Goal: Browse casually: Explore the website without a specific task or goal

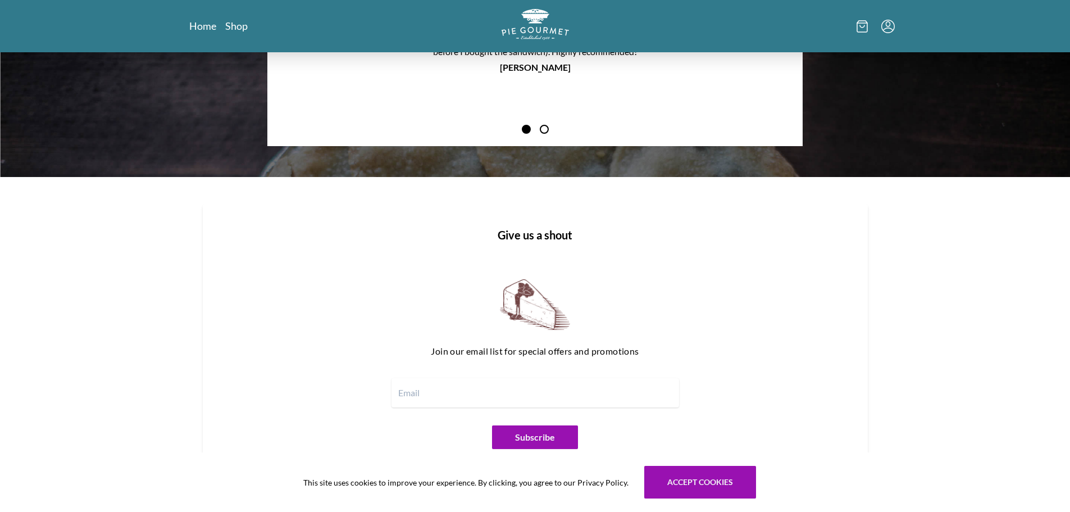
scroll to position [1373, 0]
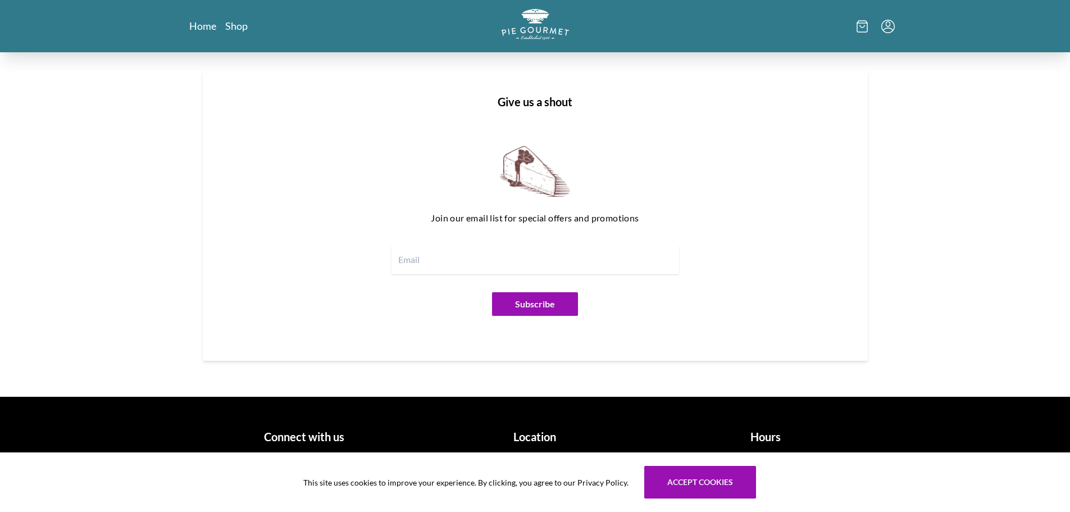
click at [514, 427] on div "Location 507 Maple Ave W Vienna, VA 22180 (703)281-7437" at bounding box center [535, 460] width 222 height 82
click at [525, 438] on h1 "Location" at bounding box center [535, 436] width 222 height 17
click at [537, 438] on h1 "Location" at bounding box center [535, 436] width 222 height 17
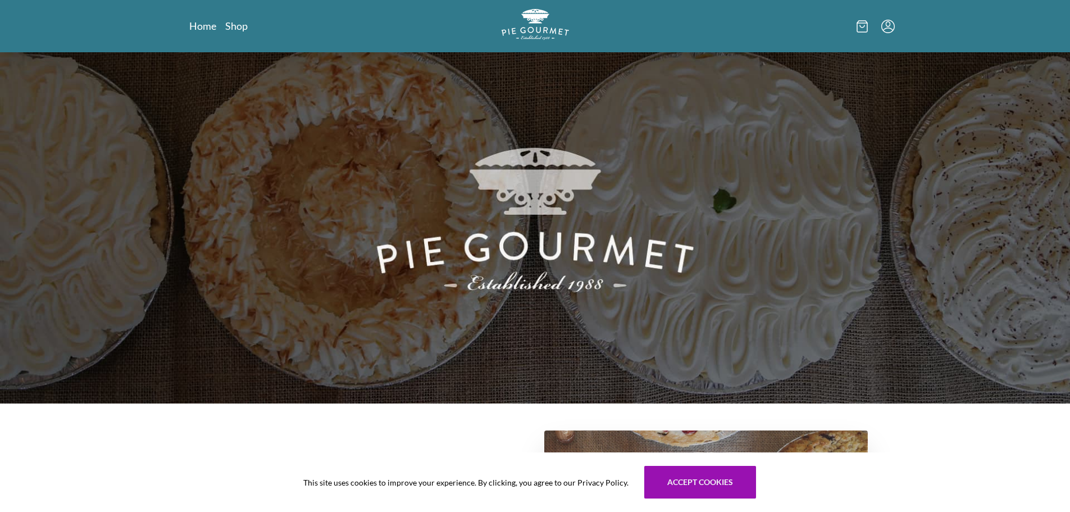
scroll to position [0, 0]
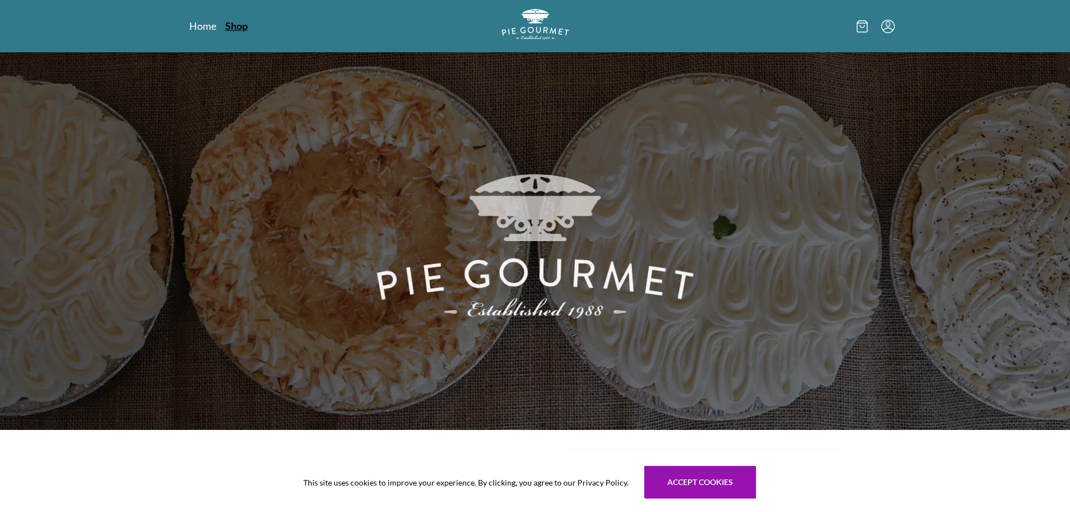
click at [226, 24] on link "Shop" at bounding box center [236, 25] width 22 height 13
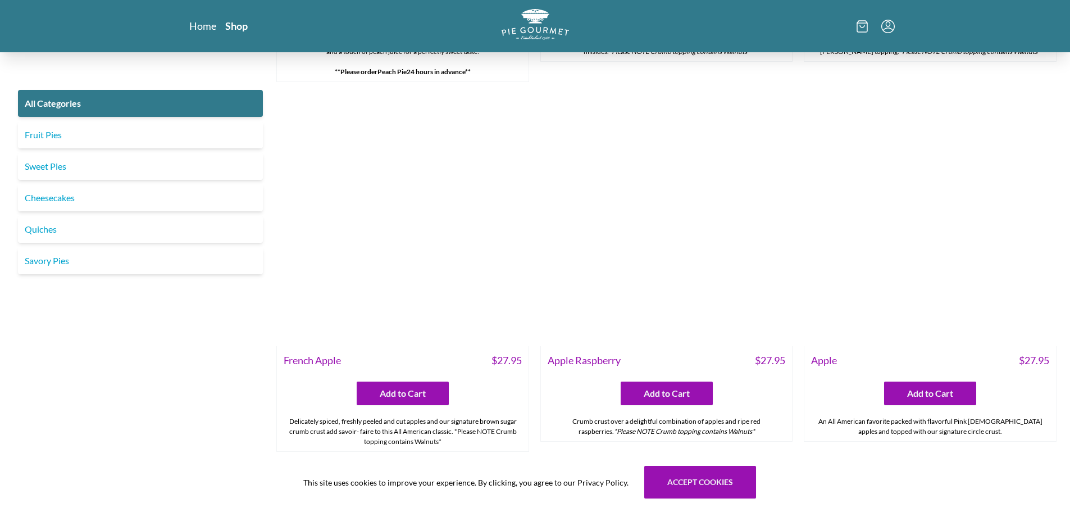
scroll to position [4268, 0]
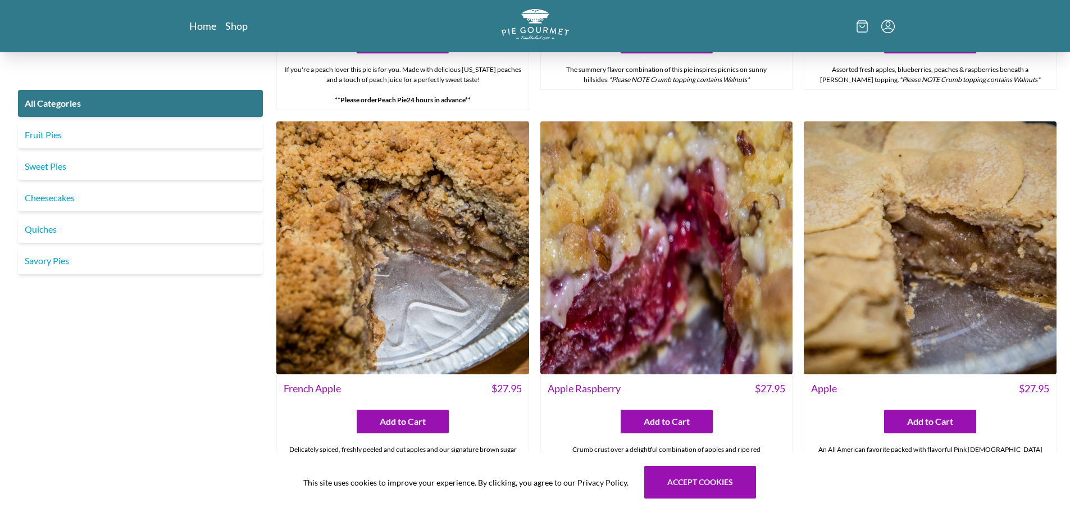
click at [397, 331] on img at bounding box center [402, 247] width 253 height 253
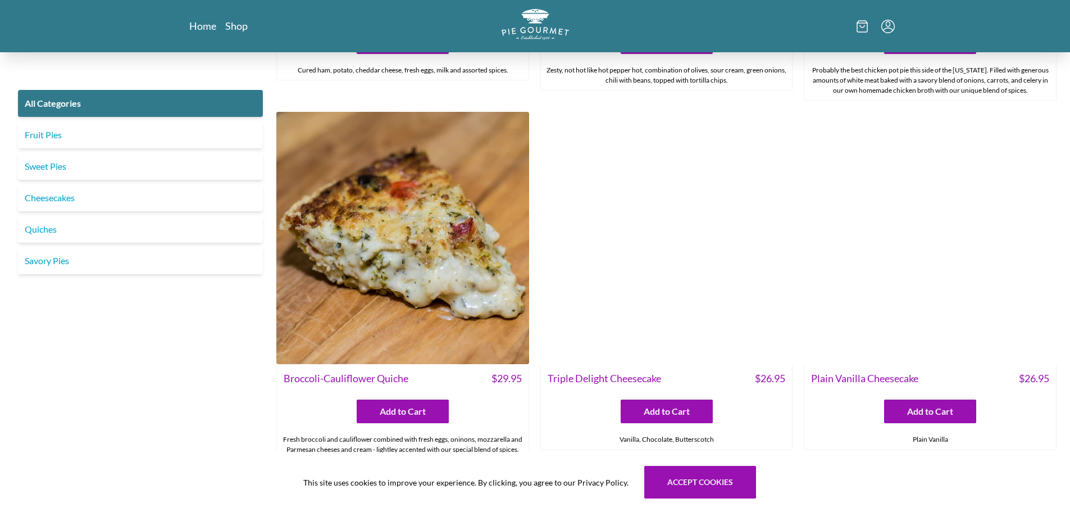
scroll to position [2134, 0]
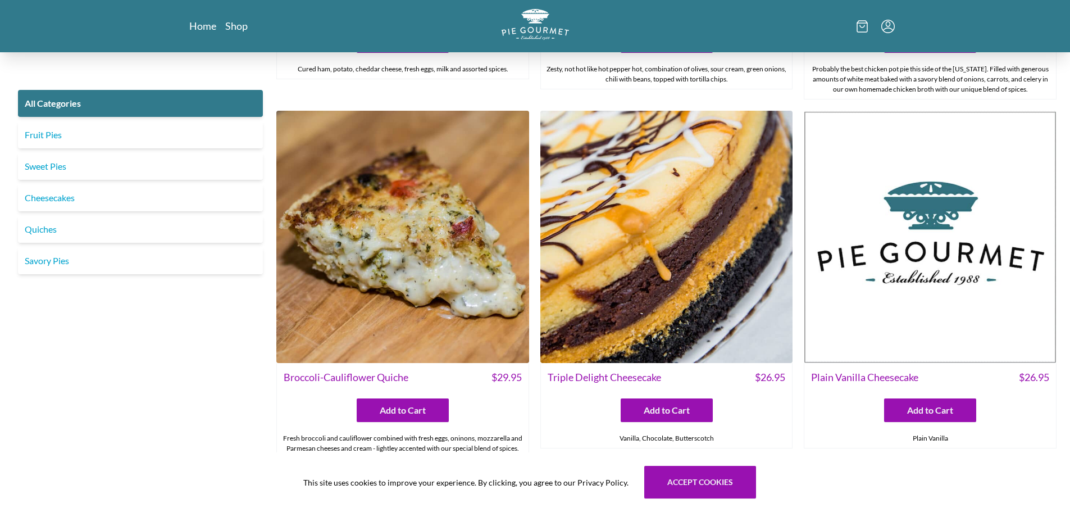
click at [689, 307] on img at bounding box center [666, 237] width 253 height 253
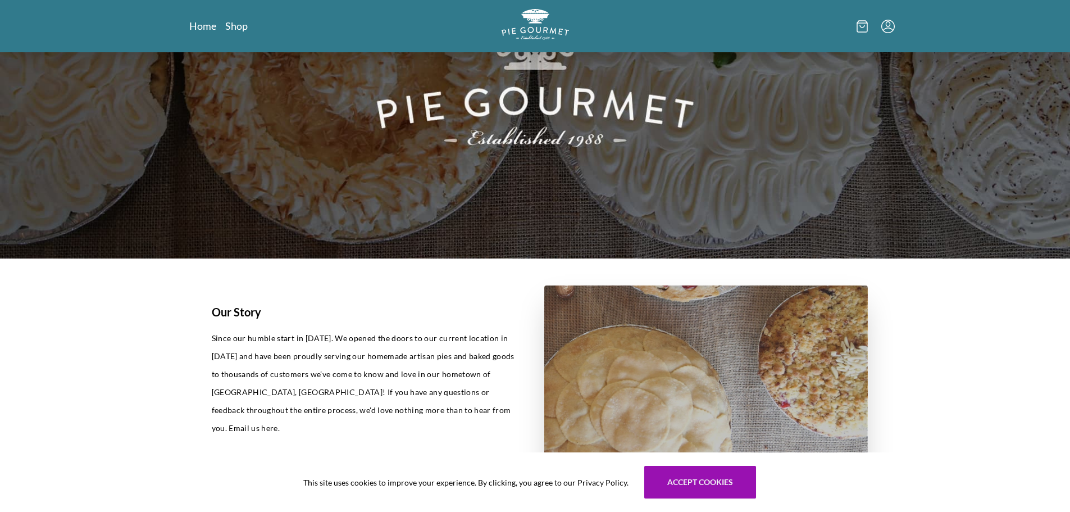
scroll to position [56, 0]
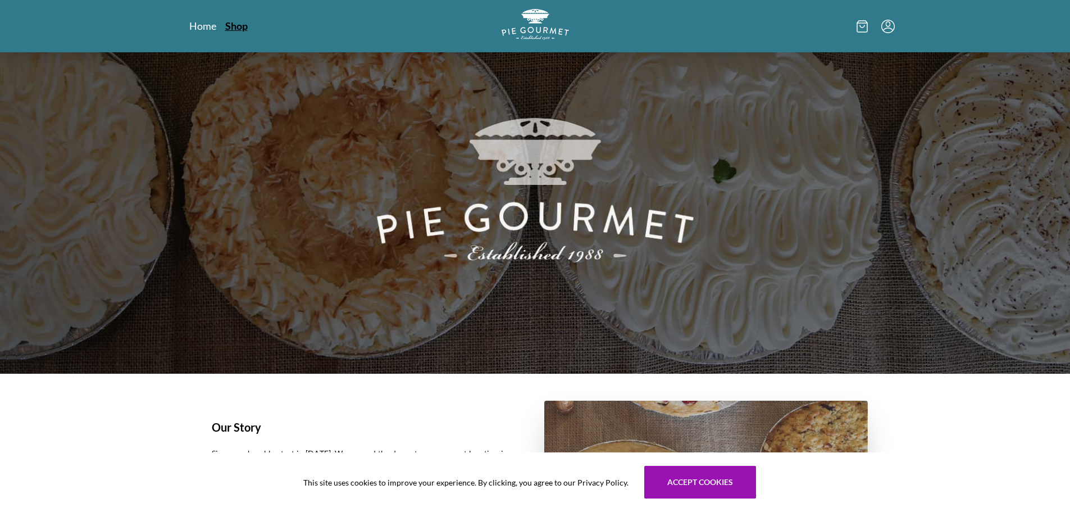
click at [234, 26] on link "Shop" at bounding box center [236, 25] width 22 height 13
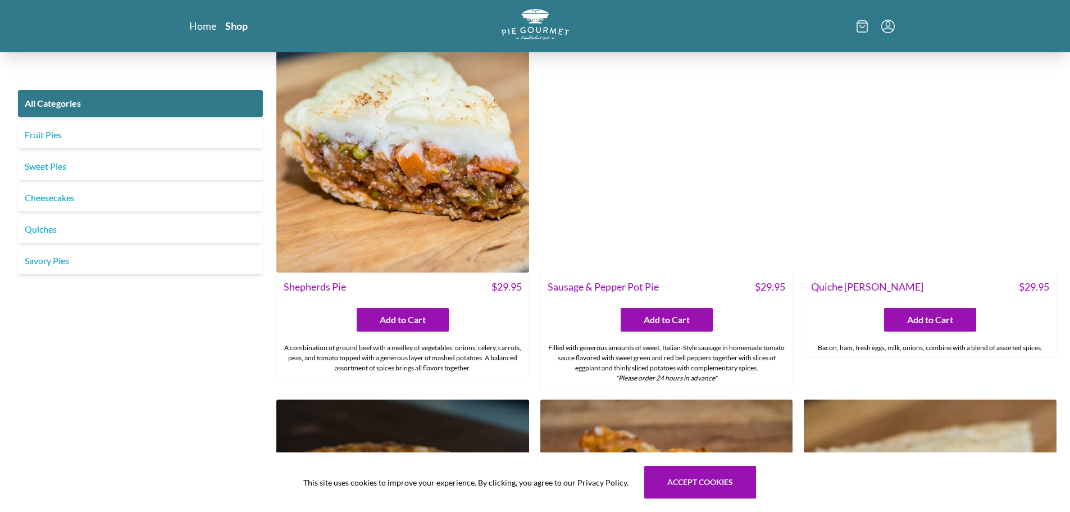
scroll to position [1083, 0]
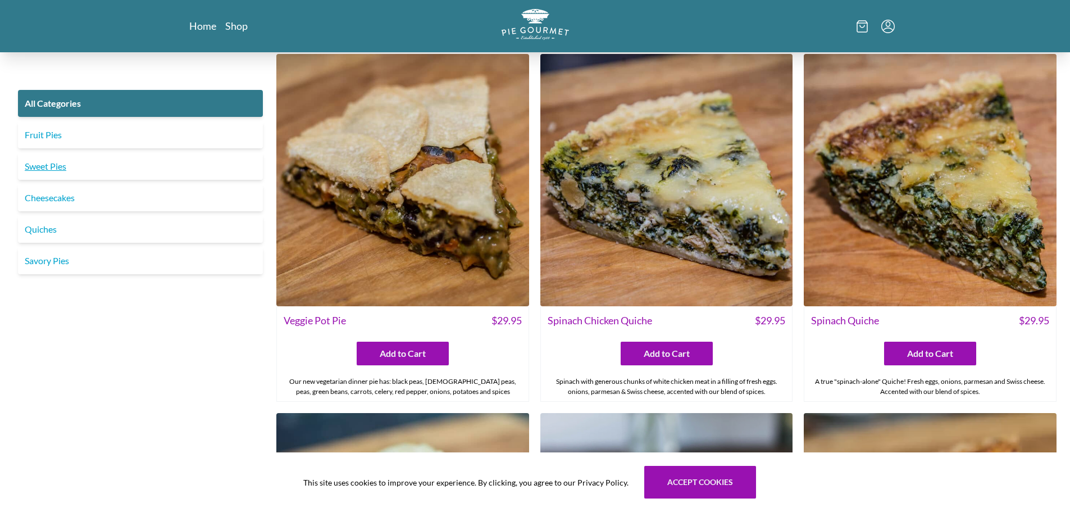
click at [54, 162] on link "Sweet Pies" at bounding box center [140, 166] width 245 height 27
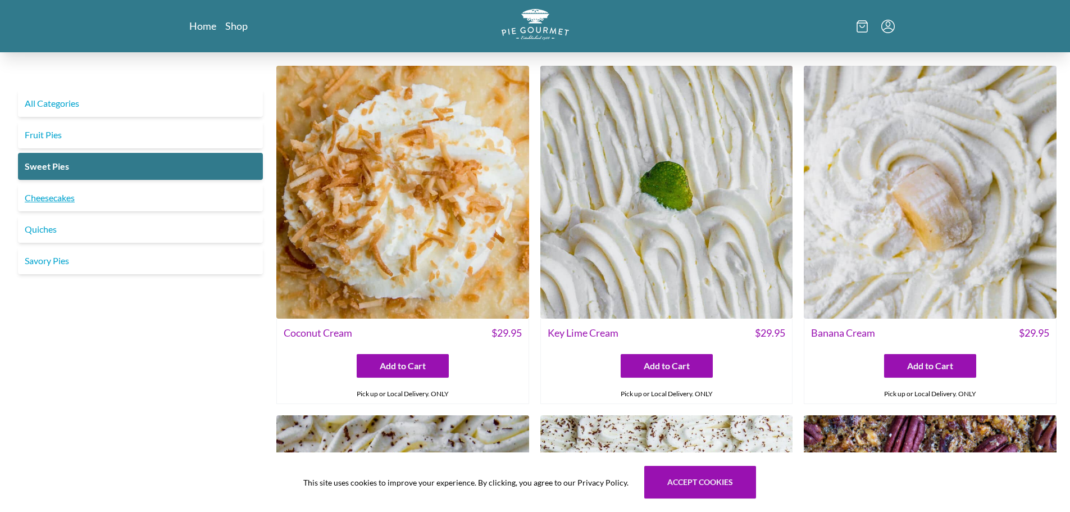
click at [103, 206] on link "Cheesecakes" at bounding box center [140, 197] width 245 height 27
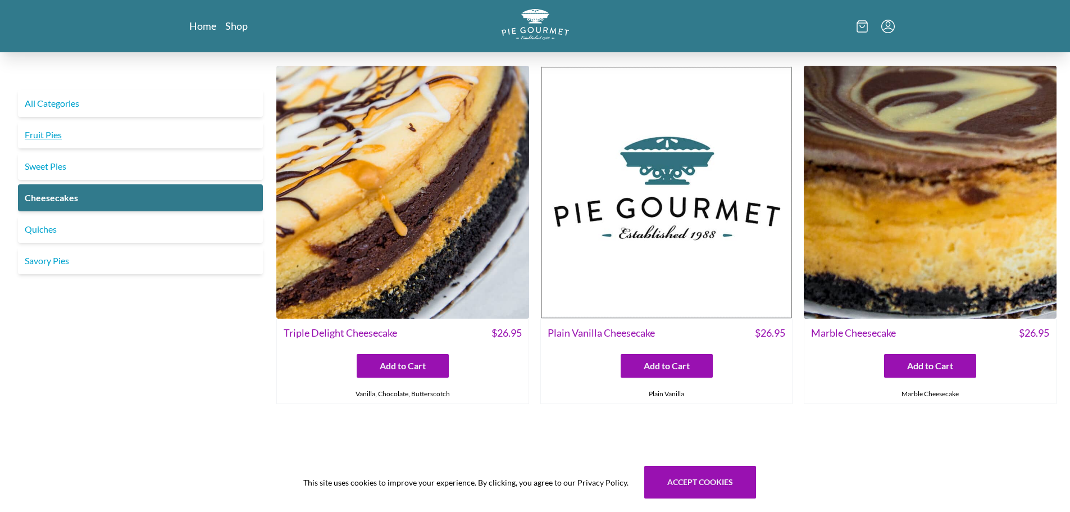
click at [57, 133] on link "Fruit Pies" at bounding box center [140, 134] width 245 height 27
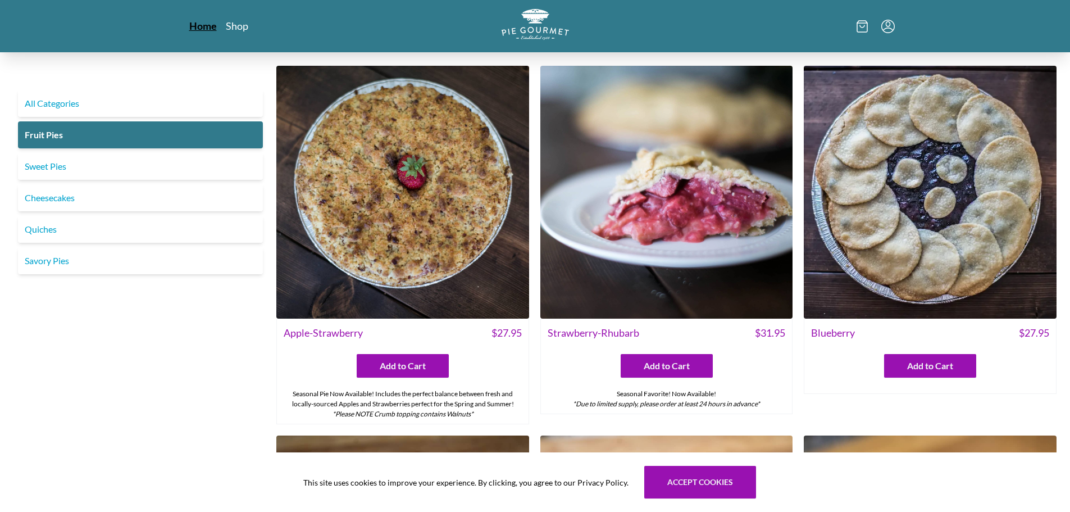
click at [194, 27] on link "Home" at bounding box center [203, 25] width 28 height 13
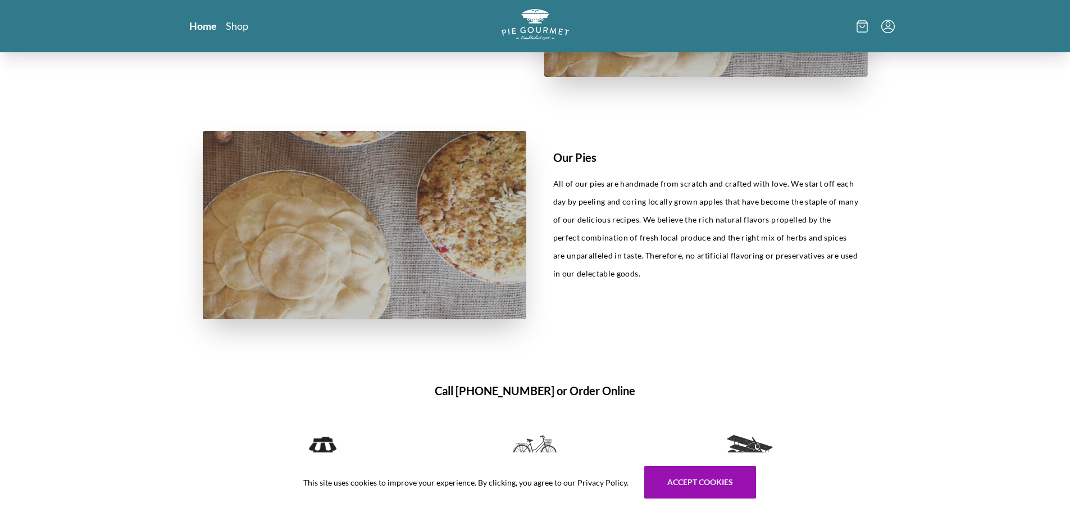
scroll to position [449, 0]
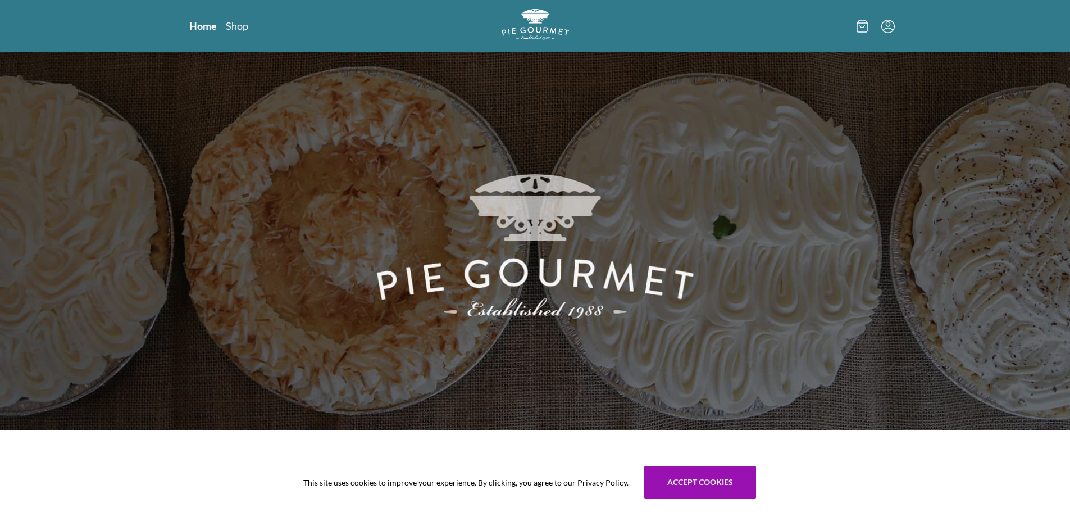
scroll to position [56, 0]
